Goal: Task Accomplishment & Management: Use online tool/utility

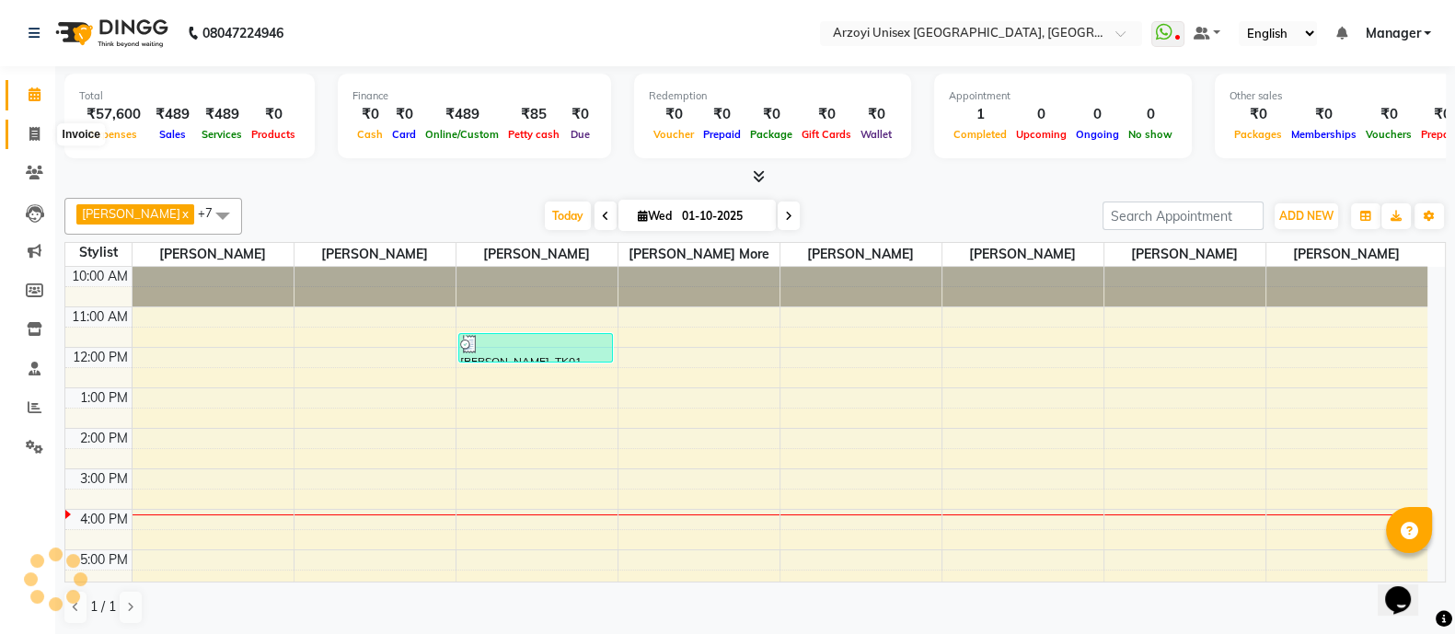
click at [32, 141] on span at bounding box center [34, 134] width 32 height 21
select select "service"
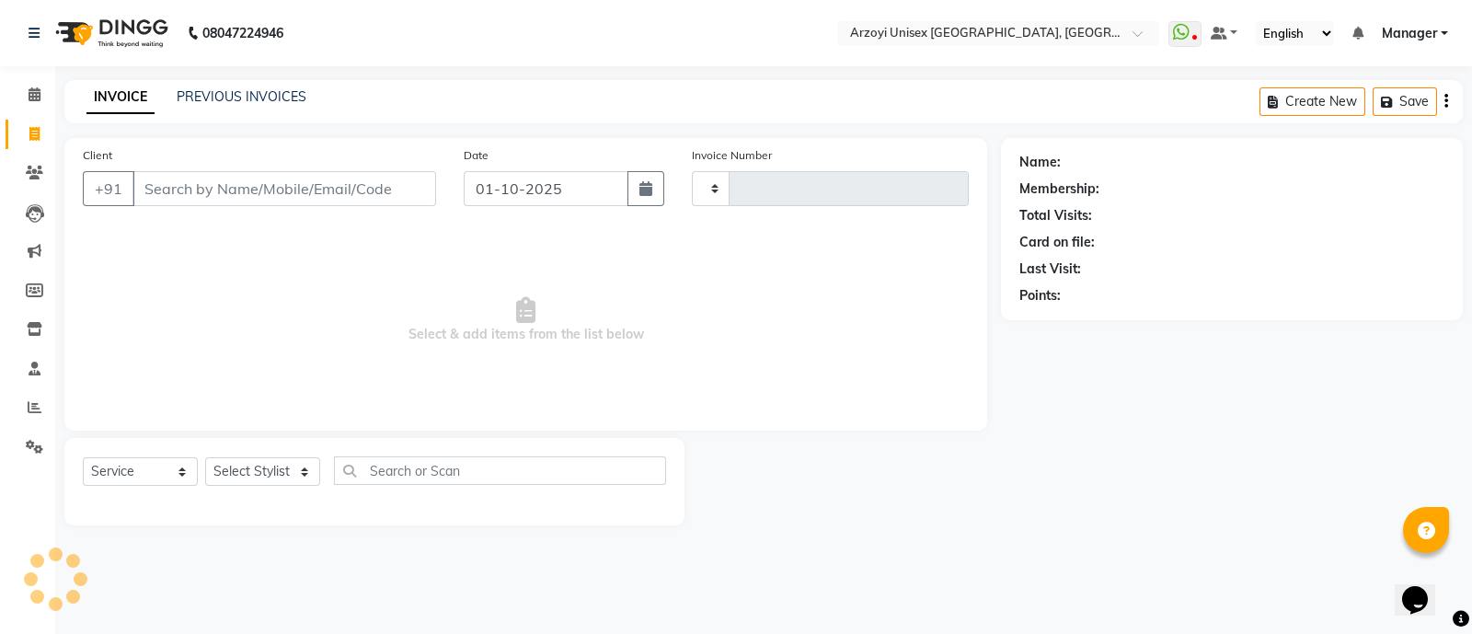
click at [262, 453] on div "Select Service Product Membership Package Voucher Prepaid Gift Card Select Styl…" at bounding box center [374, 481] width 620 height 87
click at [262, 465] on select "Select Stylist" at bounding box center [262, 471] width 115 height 29
type input "1932"
select select "5286"
click at [271, 470] on select "Select Stylist" at bounding box center [262, 471] width 115 height 29
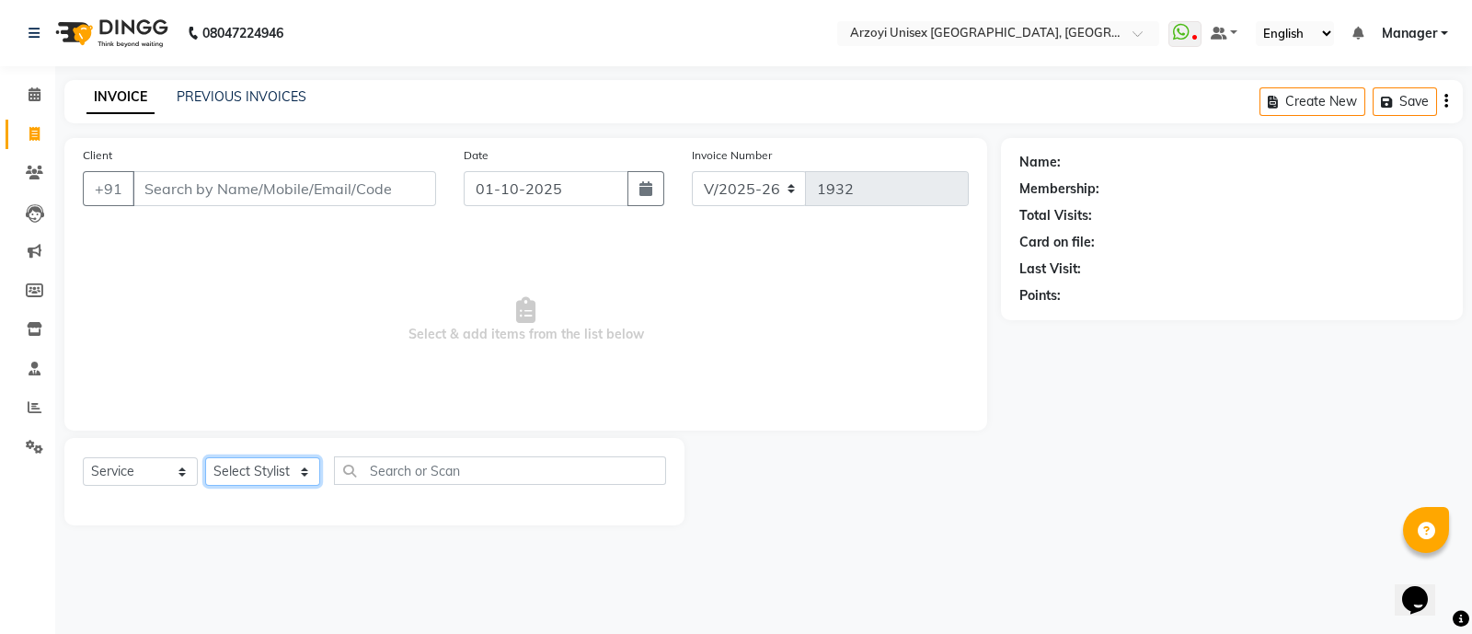
click at [271, 470] on select "Select Stylist" at bounding box center [262, 471] width 115 height 29
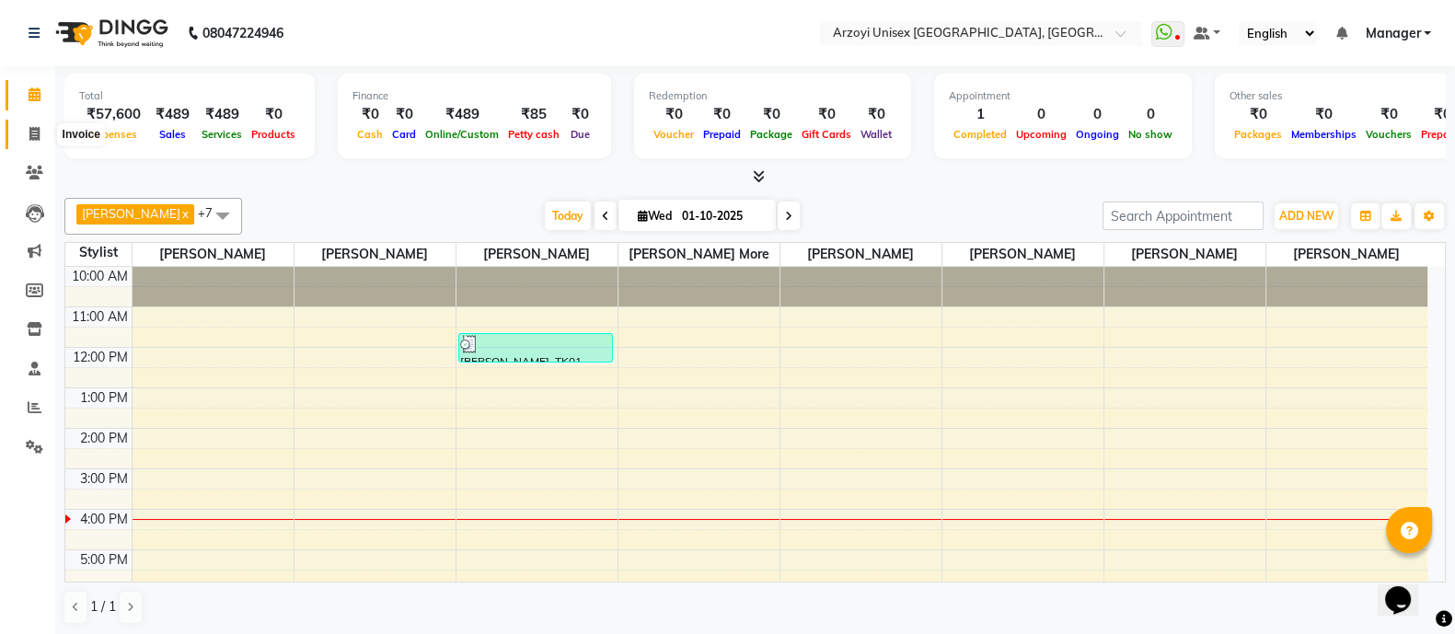
click at [39, 135] on icon at bounding box center [34, 134] width 10 height 14
select select "5286"
select select "service"
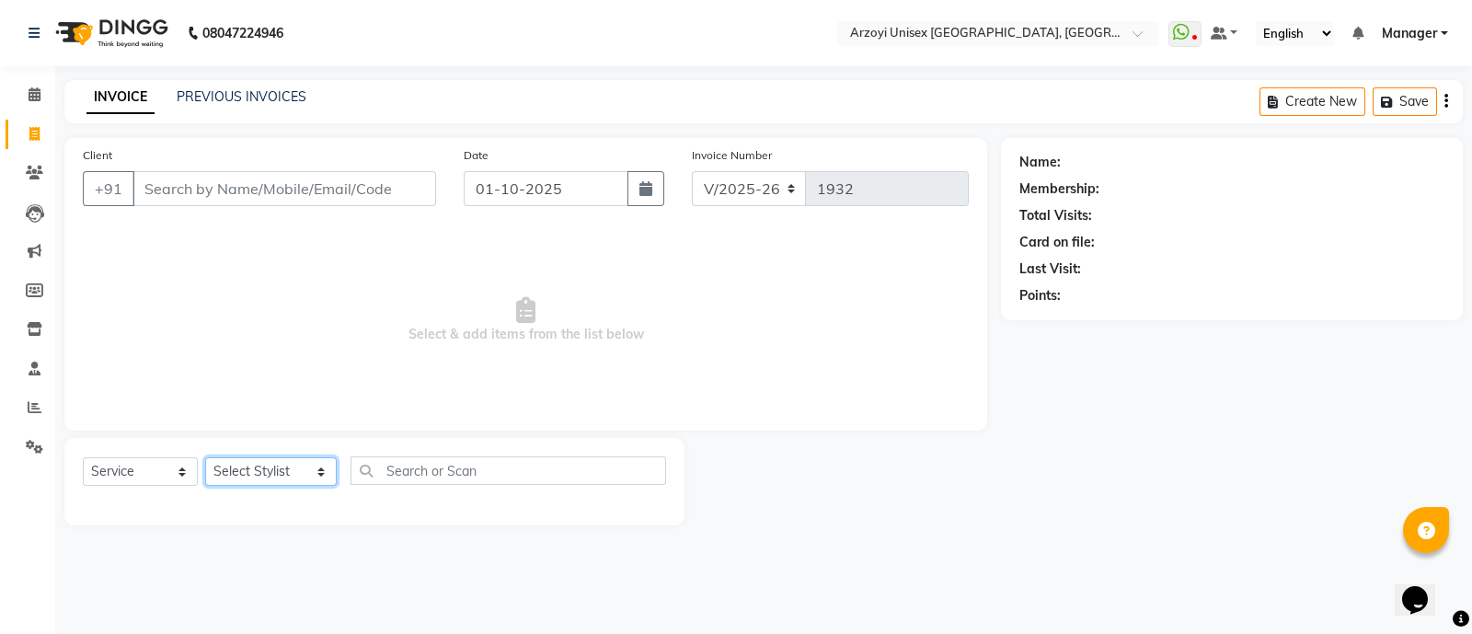
click at [256, 467] on select "Select Stylist [PERSON_NAME] Mohammmed [PERSON_NAME] [PERSON_NAME] [PERSON_NAME…" at bounding box center [271, 471] width 132 height 29
select select "36059"
click at [205, 458] on select "Select Stylist [PERSON_NAME] Mohammmed [PERSON_NAME] [PERSON_NAME] [PERSON_NAME…" at bounding box center [271, 471] width 132 height 29
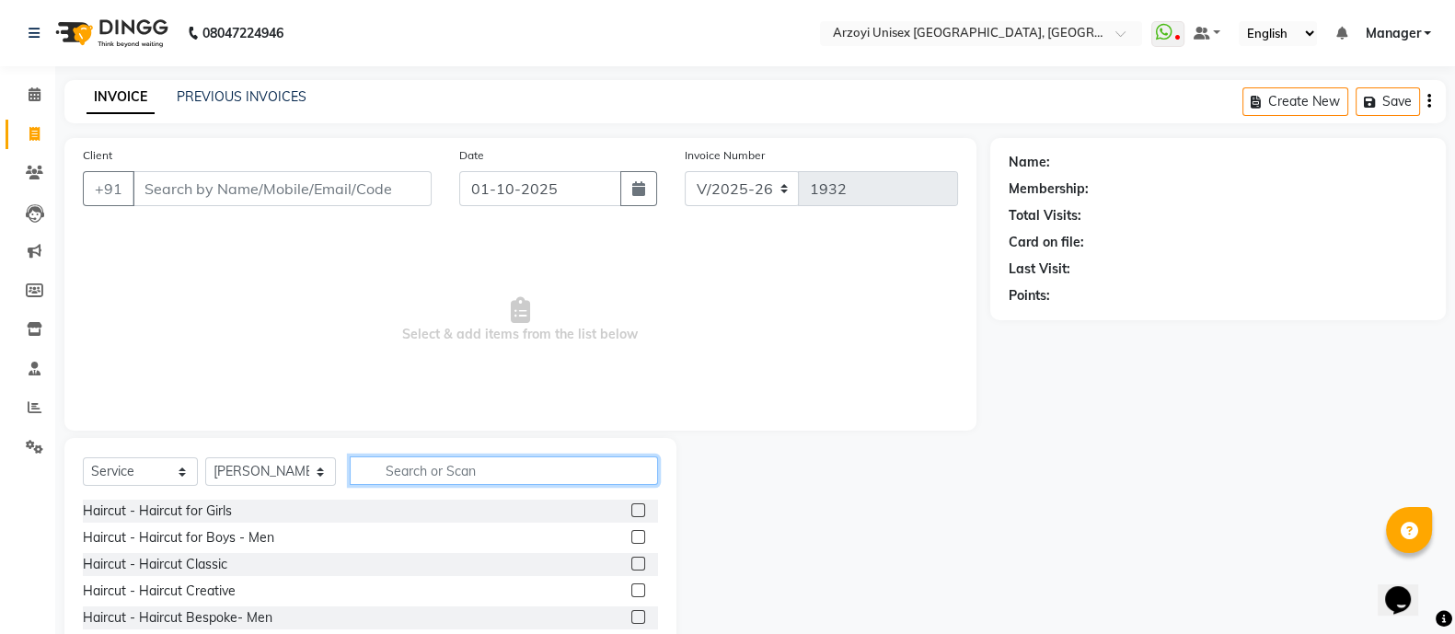
click at [379, 475] on input "text" at bounding box center [504, 470] width 308 height 29
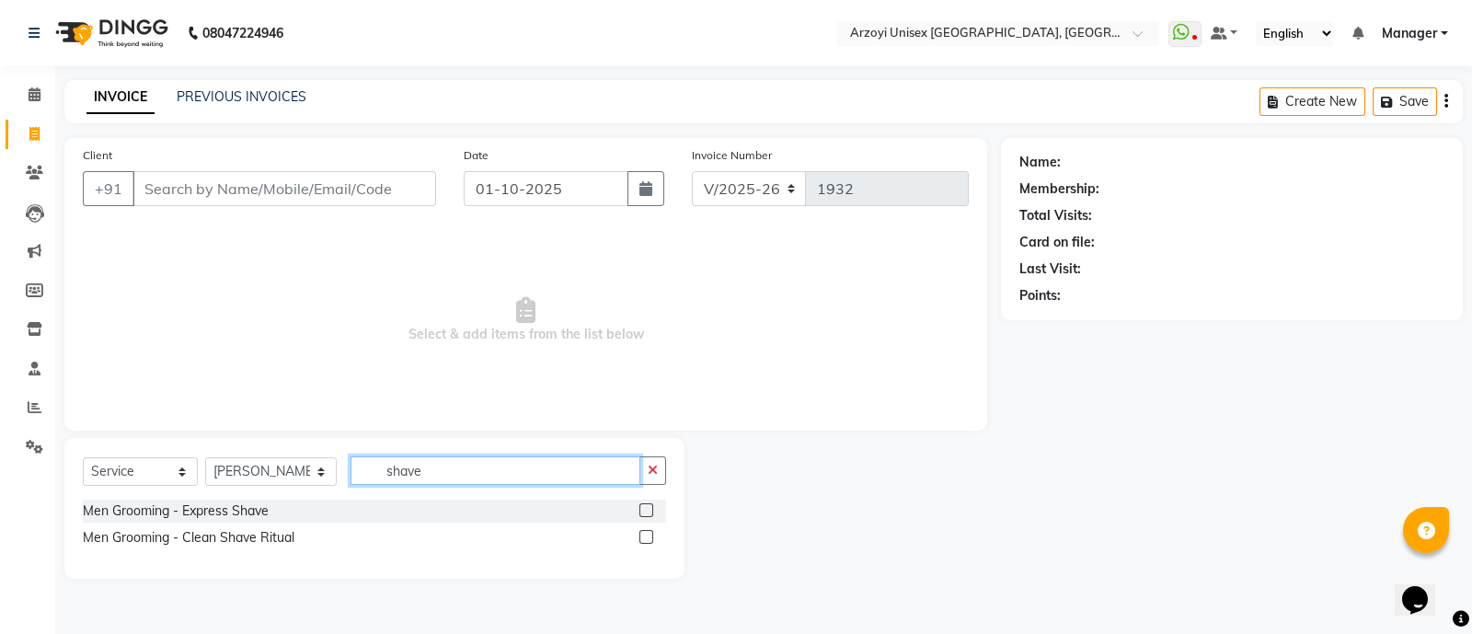
type input "shave"
click at [644, 508] on label at bounding box center [647, 510] width 14 height 14
click at [644, 508] on input "checkbox" at bounding box center [646, 511] width 12 height 12
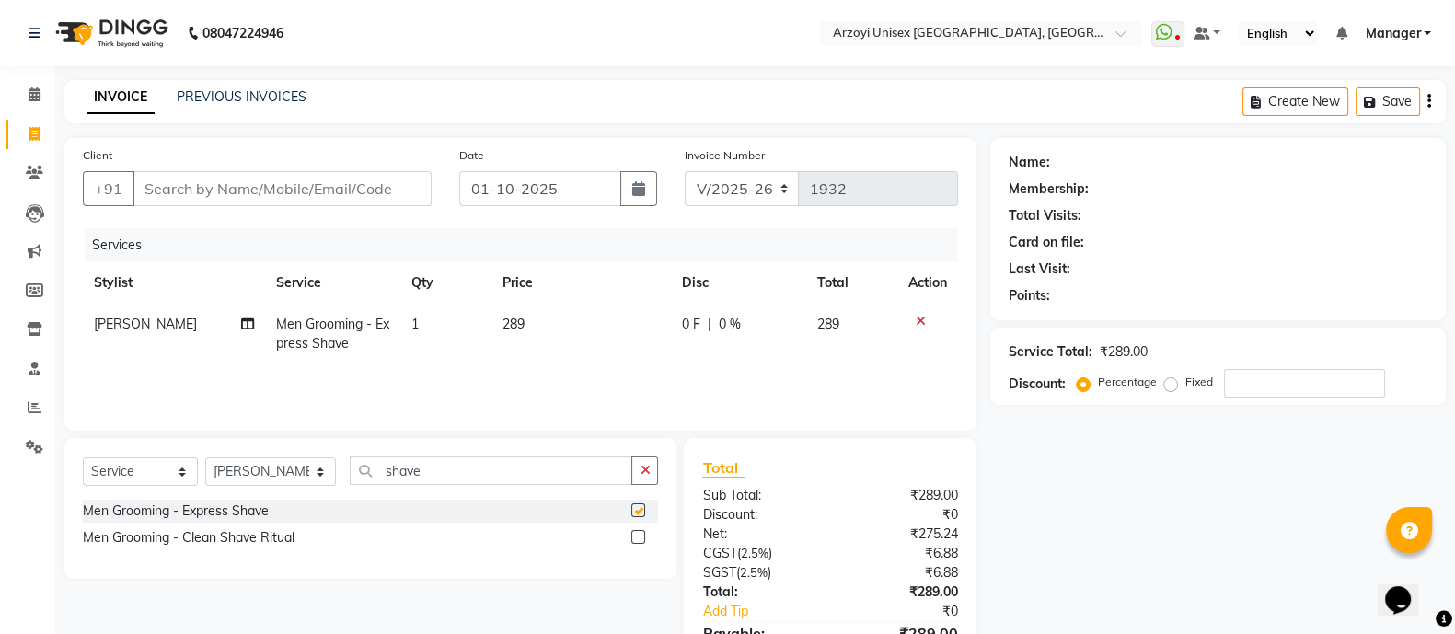
checkbox input "false"
click at [281, 189] on input "Client" at bounding box center [282, 188] width 299 height 35
type input "9"
type input "0"
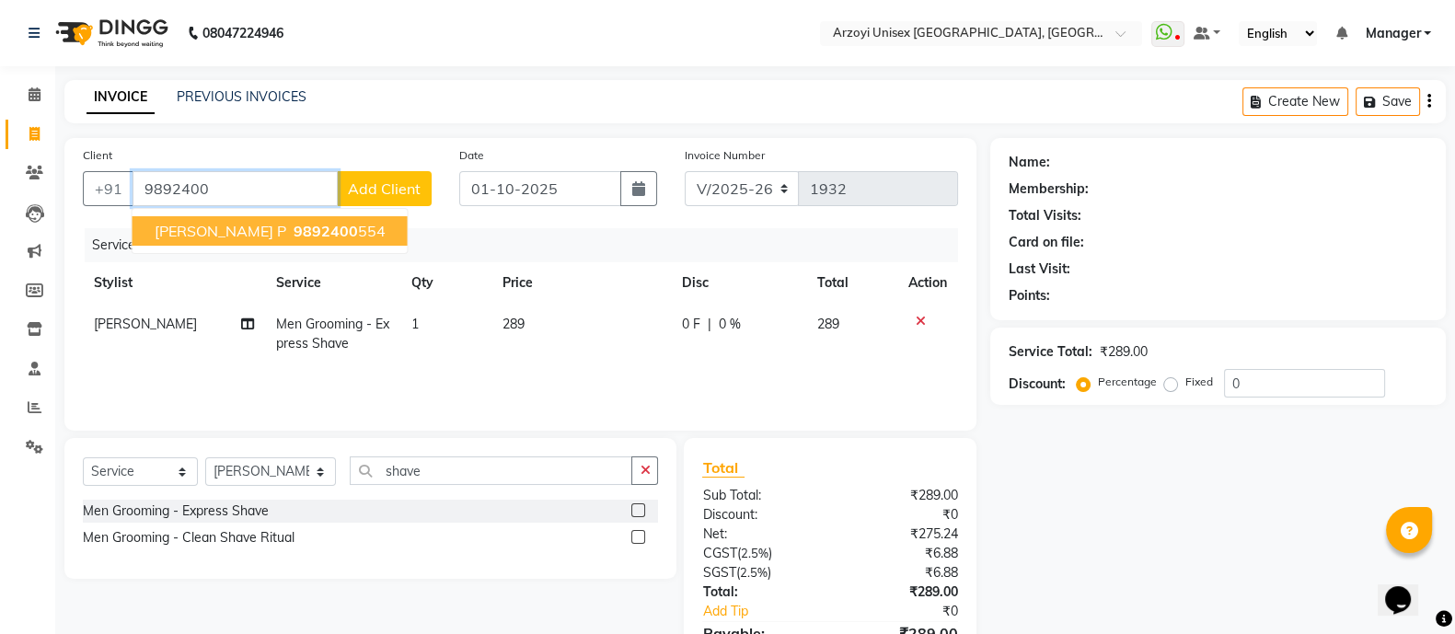
type input "9892400"
click at [634, 536] on label at bounding box center [638, 537] width 14 height 14
click at [634, 536] on input "checkbox" at bounding box center [637, 538] width 12 height 12
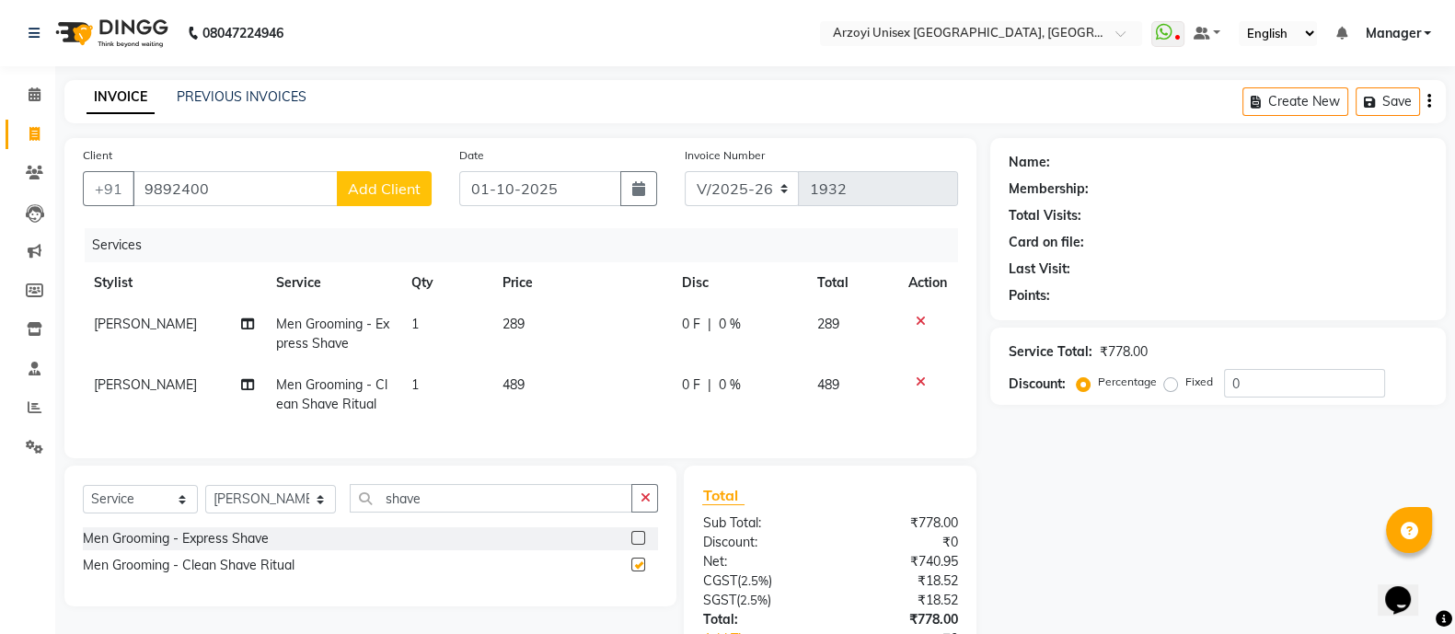
checkbox input "false"
click at [918, 322] on icon at bounding box center [921, 321] width 10 height 13
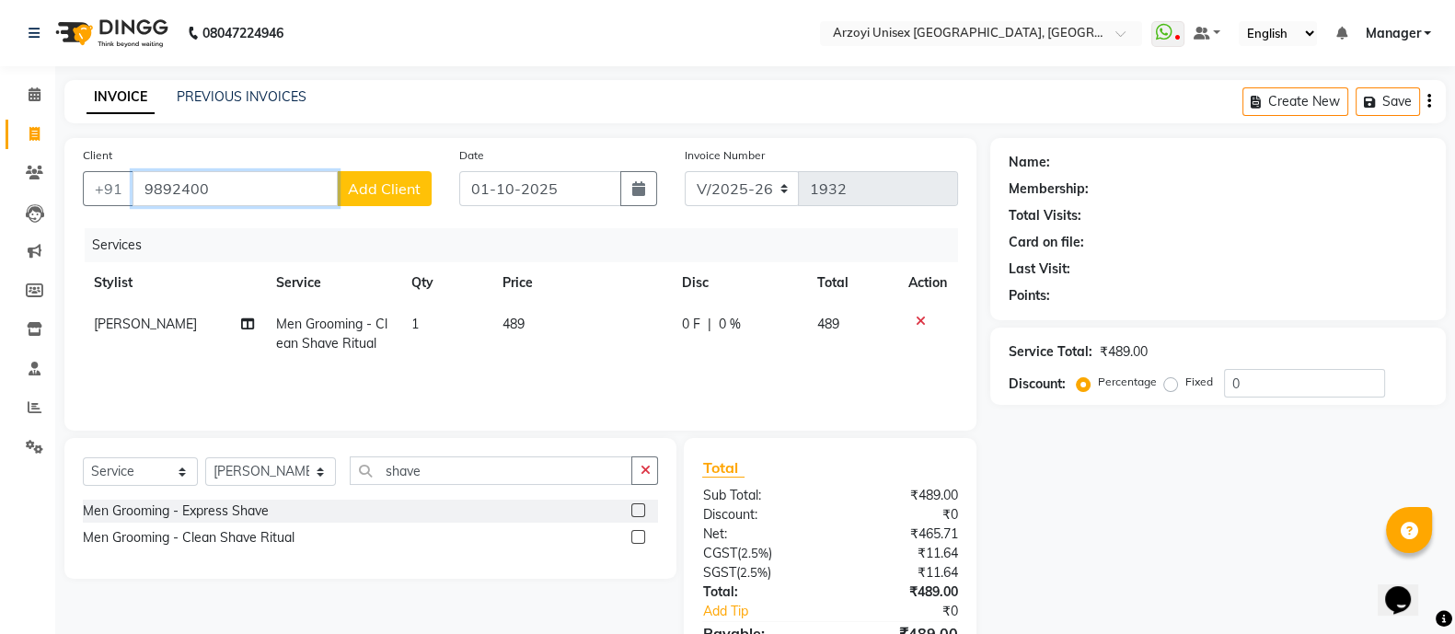
click at [225, 181] on input "9892400" at bounding box center [235, 188] width 205 height 35
type input "9892400753"
click at [389, 190] on span "Add Client" at bounding box center [384, 188] width 73 height 18
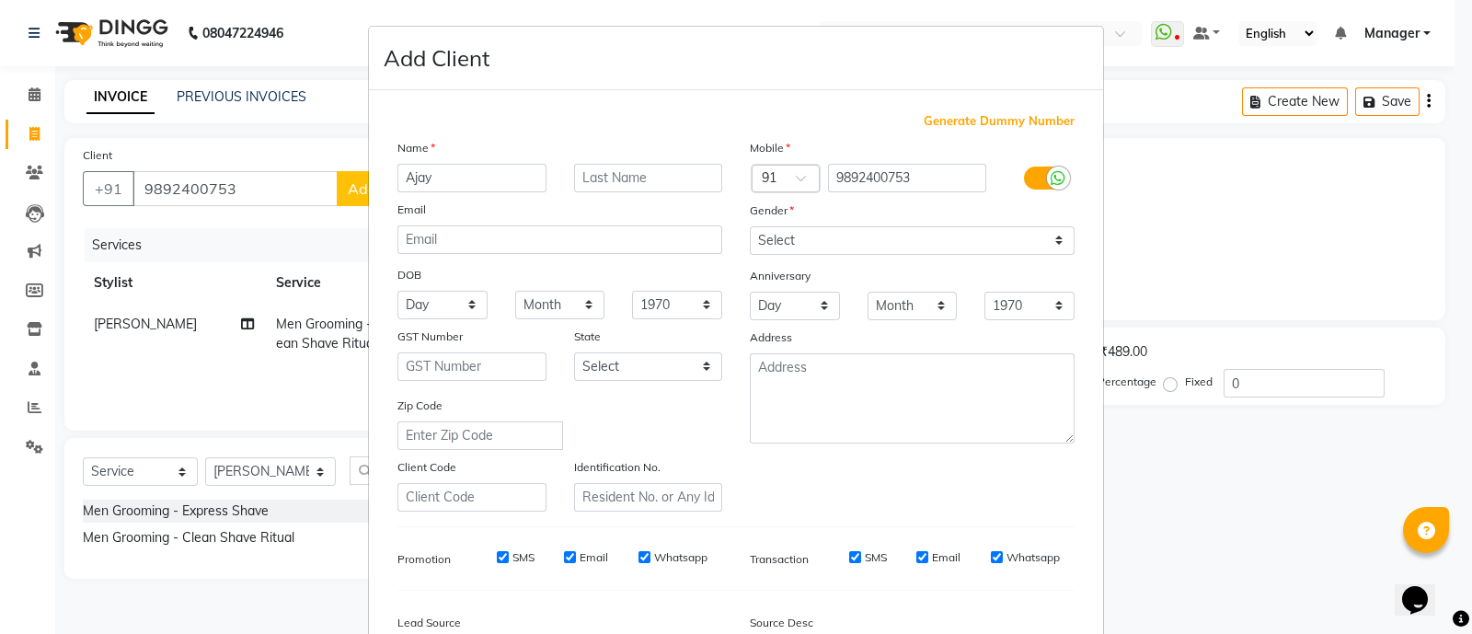
type input "Ajay"
click at [627, 177] on input "text" at bounding box center [648, 178] width 149 height 29
type input "[PERSON_NAME]"
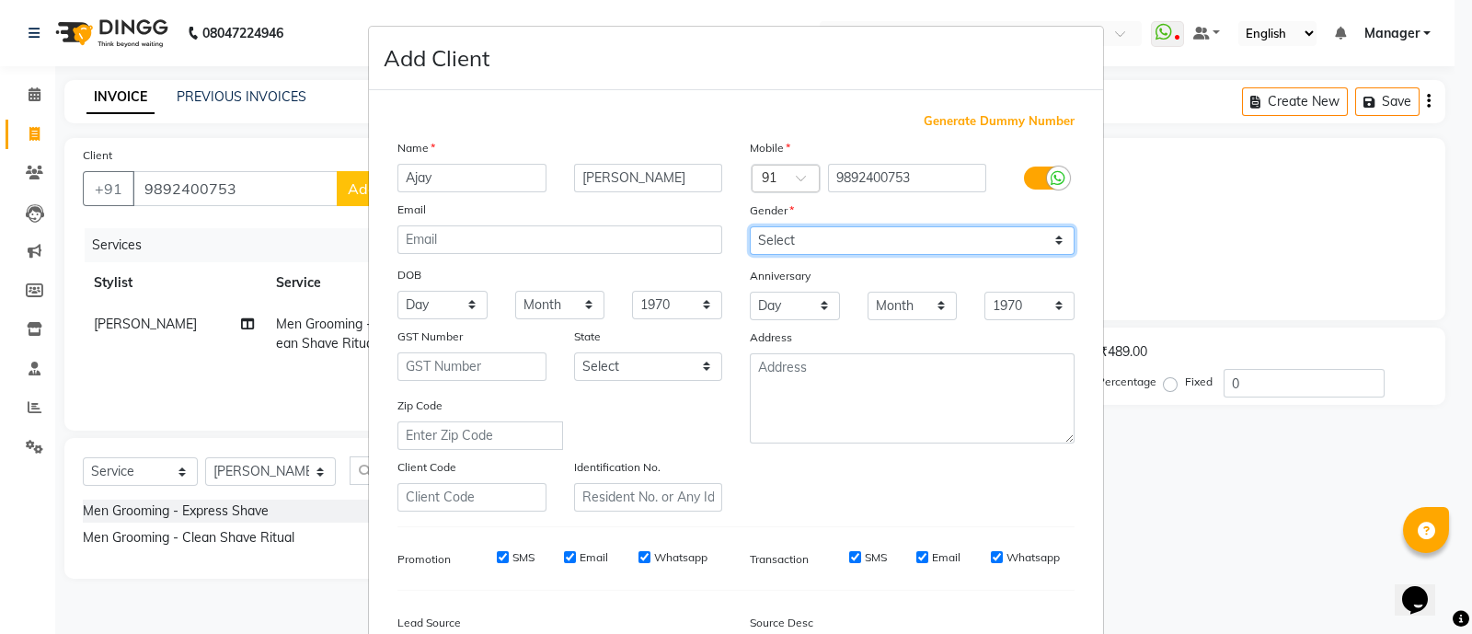
click at [772, 238] on select "Select [DEMOGRAPHIC_DATA] [DEMOGRAPHIC_DATA] Other Prefer Not To Say" at bounding box center [912, 240] width 325 height 29
select select "[DEMOGRAPHIC_DATA]"
click at [750, 227] on select "Select [DEMOGRAPHIC_DATA] [DEMOGRAPHIC_DATA] Other Prefer Not To Say" at bounding box center [912, 240] width 325 height 29
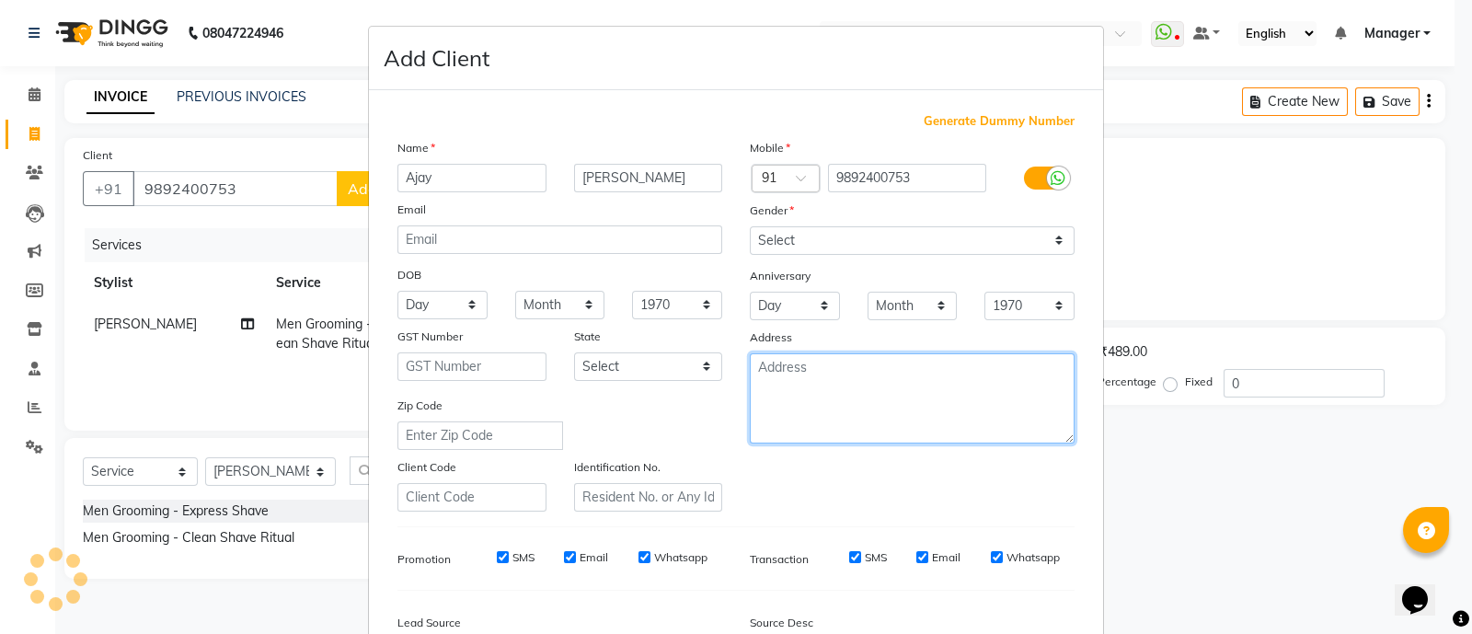
click at [802, 391] on textarea at bounding box center [912, 398] width 325 height 90
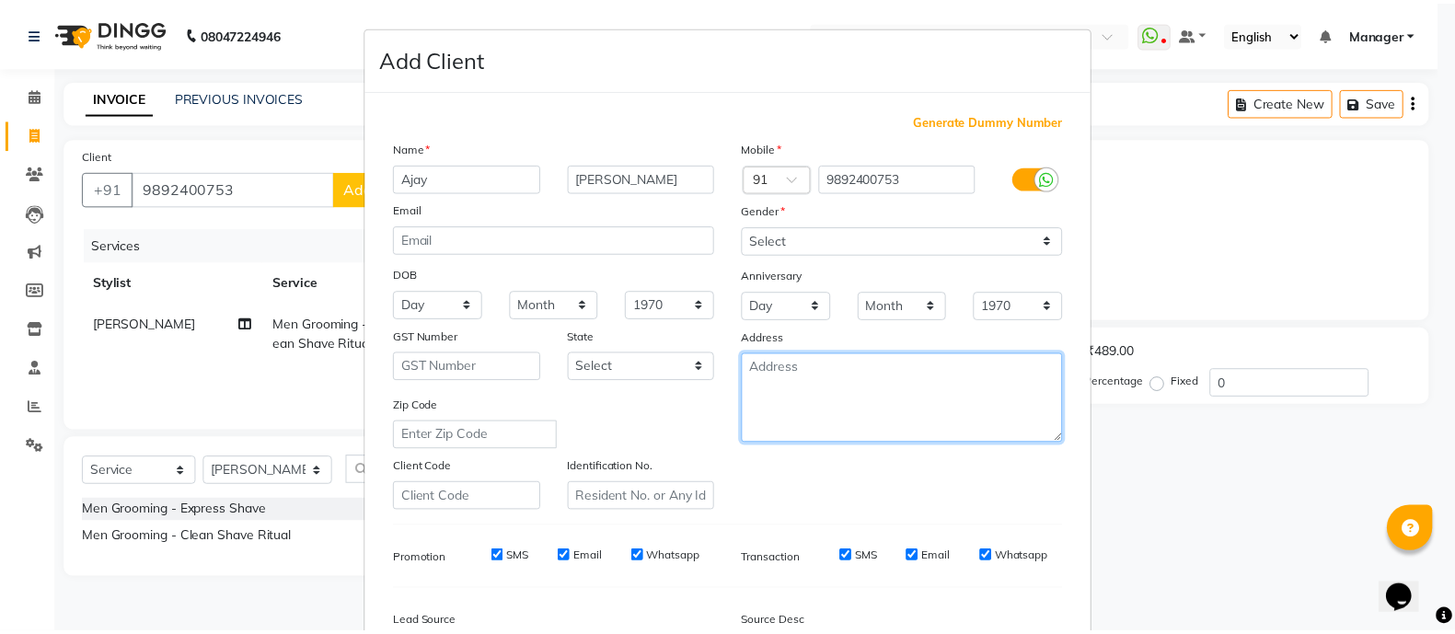
scroll to position [225, 0]
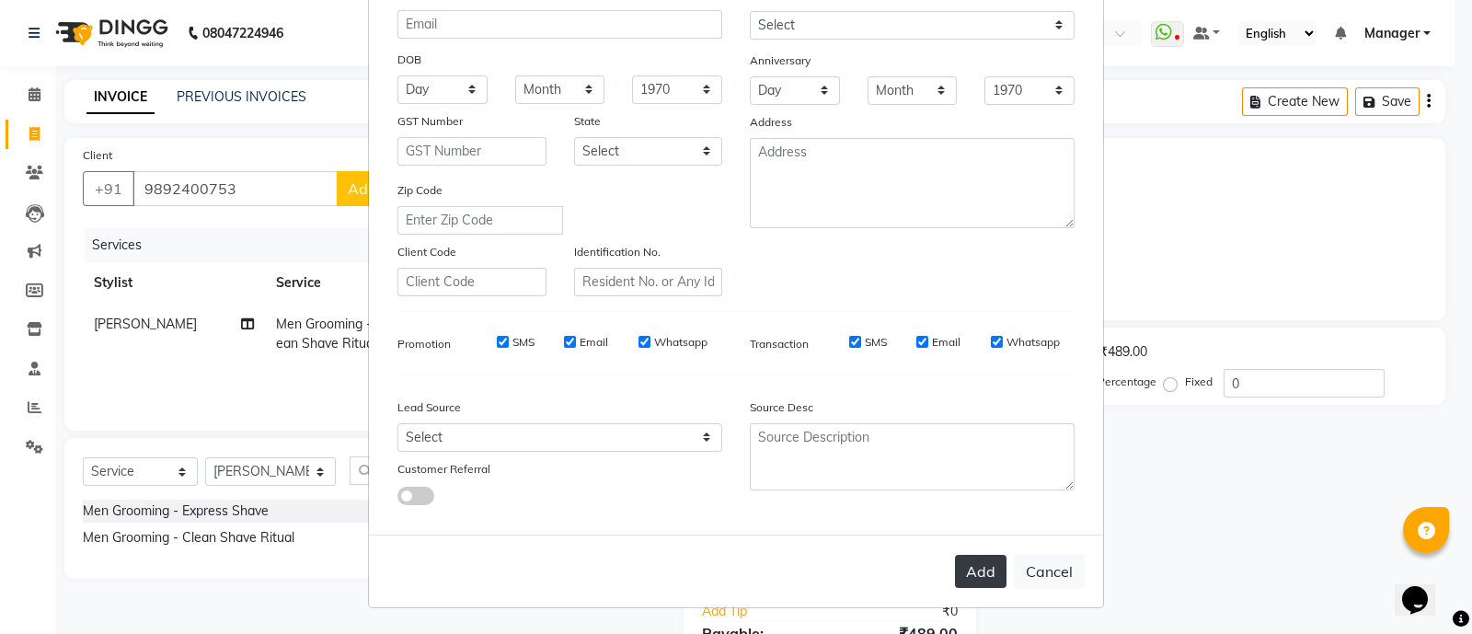
click at [963, 571] on button "Add" at bounding box center [981, 571] width 52 height 33
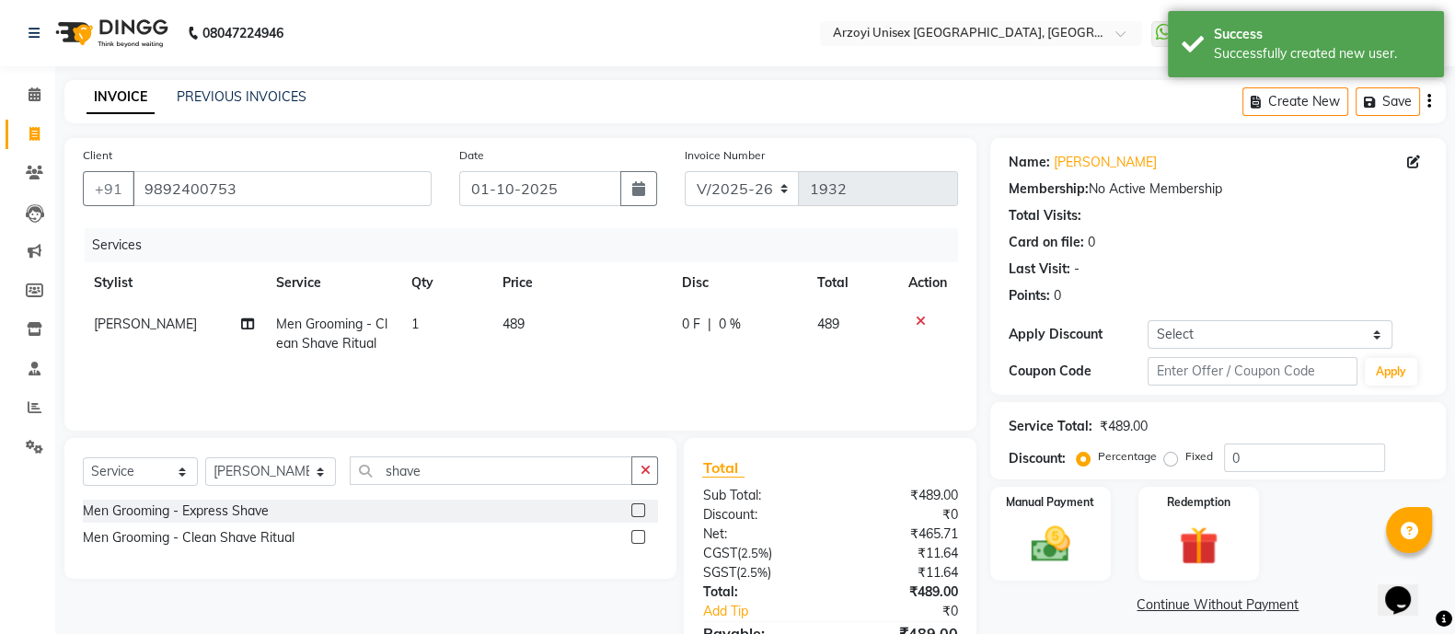
scroll to position [102, 0]
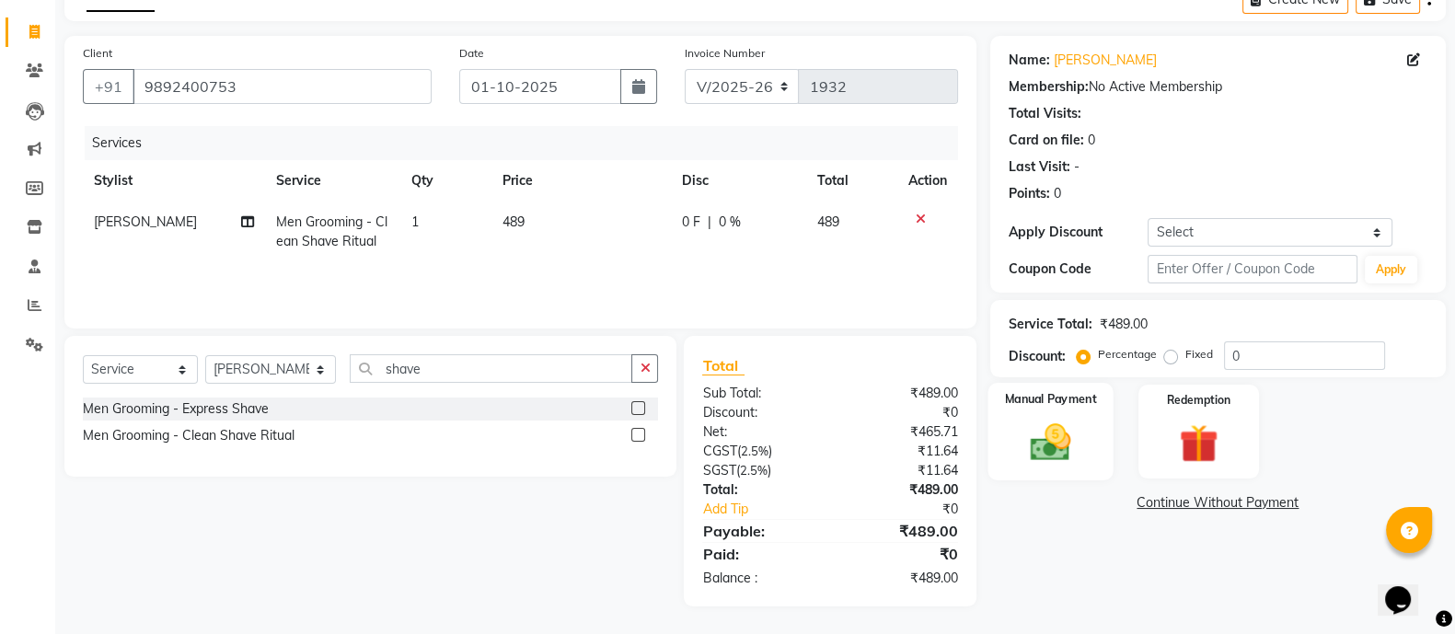
click at [1042, 444] on img at bounding box center [1050, 442] width 65 height 46
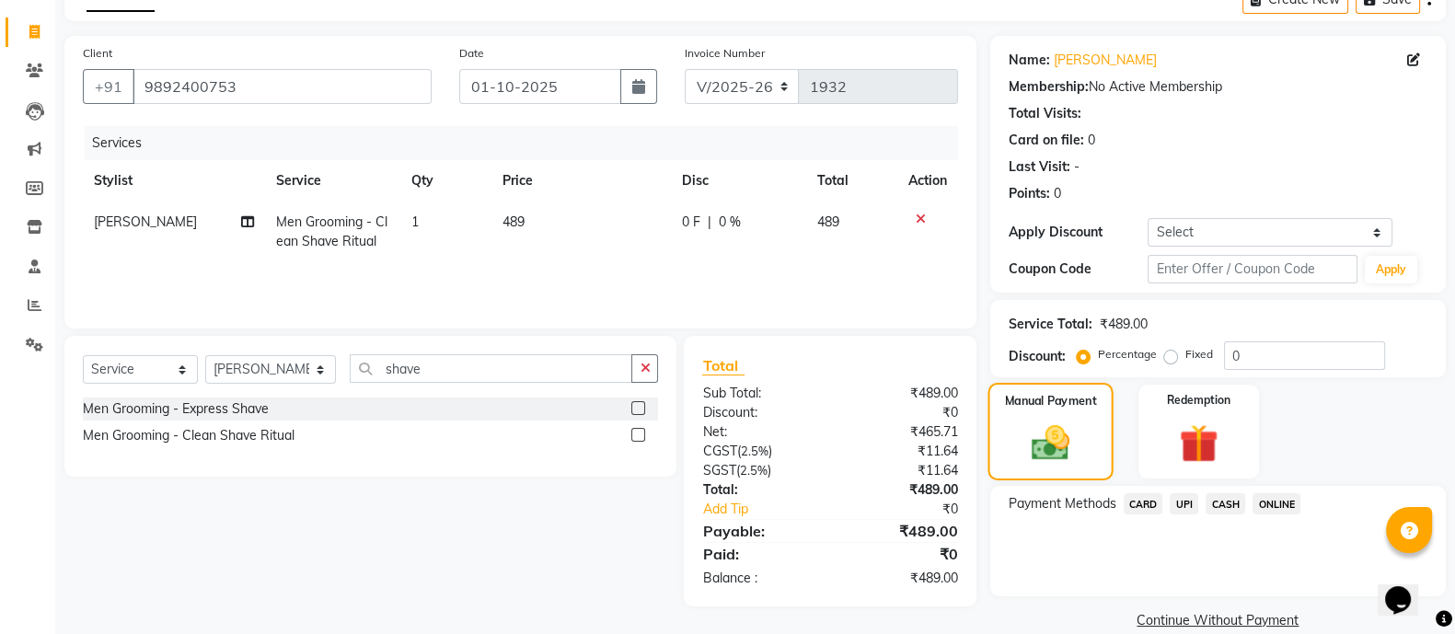
scroll to position [129, 0]
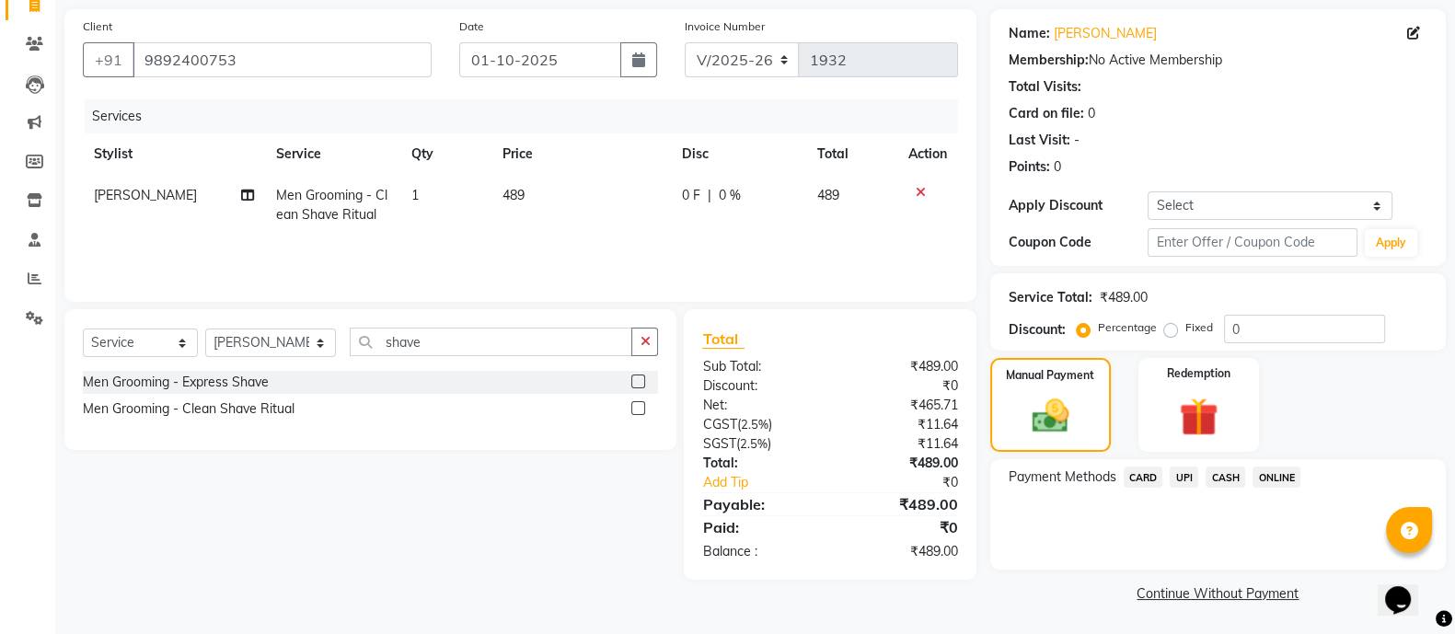
click at [1137, 477] on span "CARD" at bounding box center [1144, 477] width 40 height 21
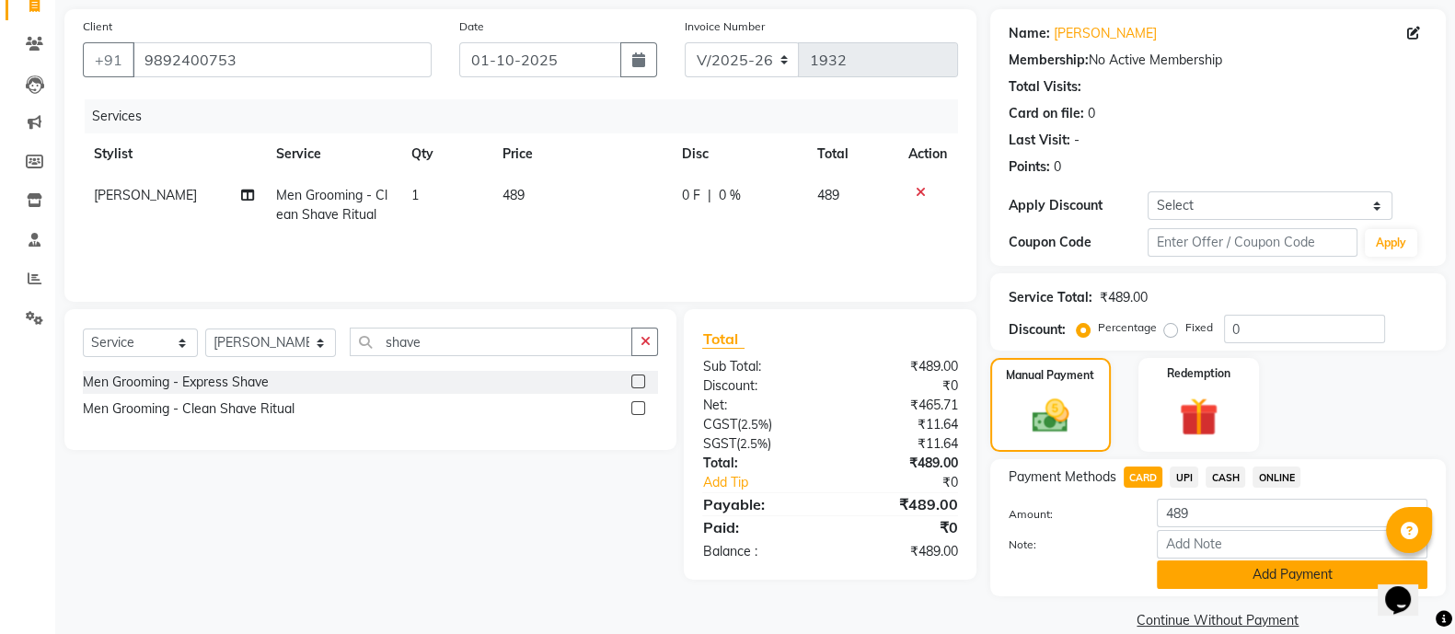
click at [1238, 581] on button "Add Payment" at bounding box center [1292, 574] width 271 height 29
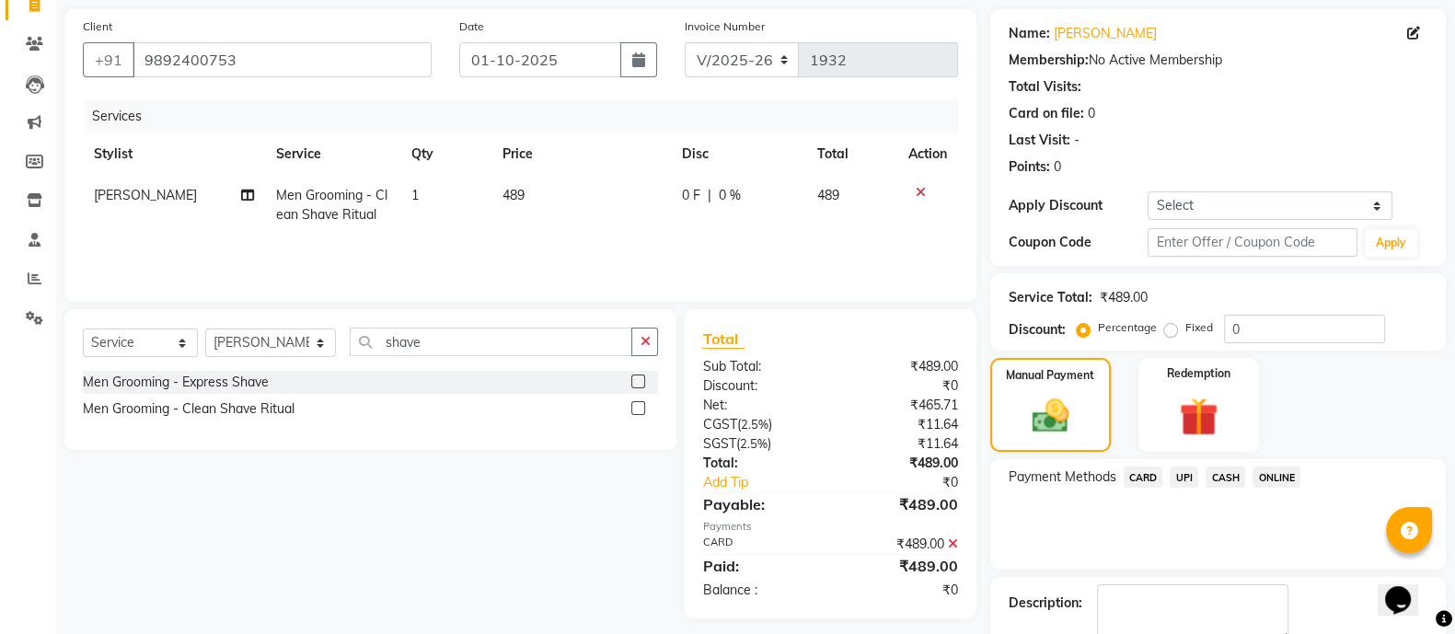
scroll to position [233, 0]
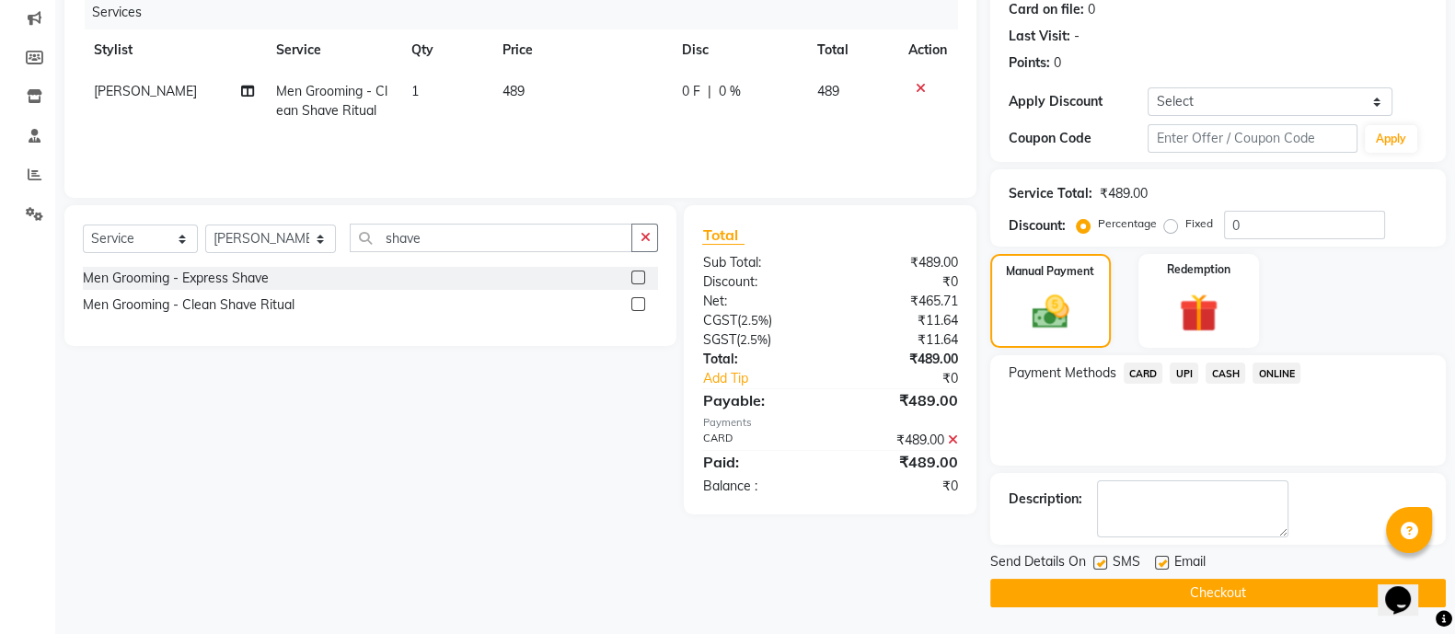
click at [1169, 597] on button "Checkout" at bounding box center [1218, 593] width 456 height 29
